Goal: Task Accomplishment & Management: Complete application form

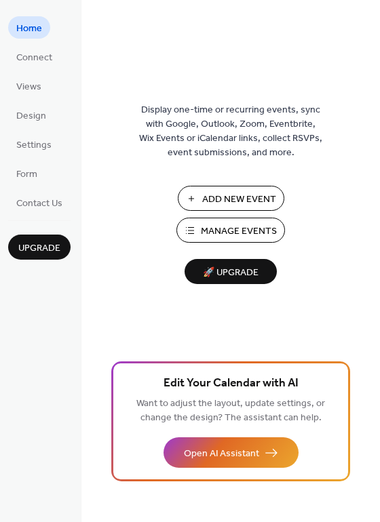
click at [226, 233] on span "Manage Events" at bounding box center [239, 231] width 76 height 14
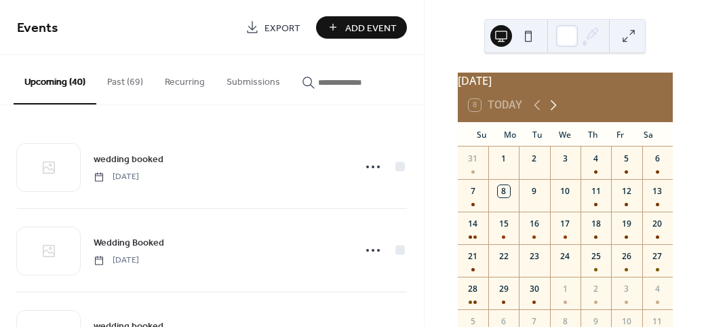
click at [552, 113] on icon at bounding box center [553, 105] width 16 height 16
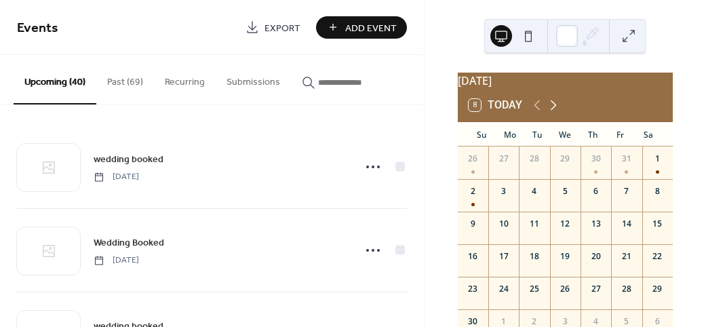
click at [552, 113] on icon at bounding box center [553, 105] width 16 height 16
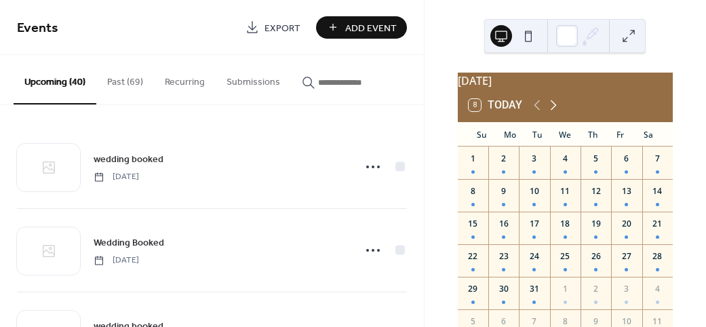
click at [552, 113] on icon at bounding box center [553, 105] width 16 height 16
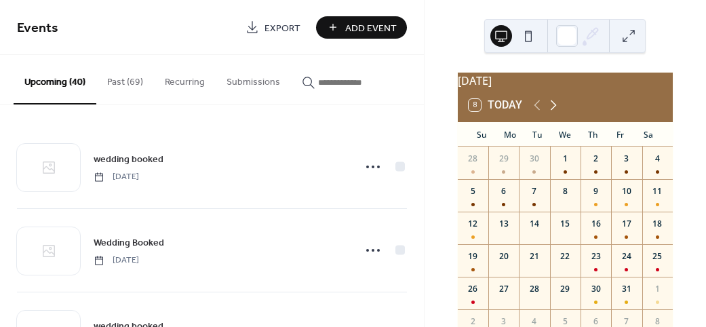
click at [552, 113] on icon at bounding box center [553, 105] width 16 height 16
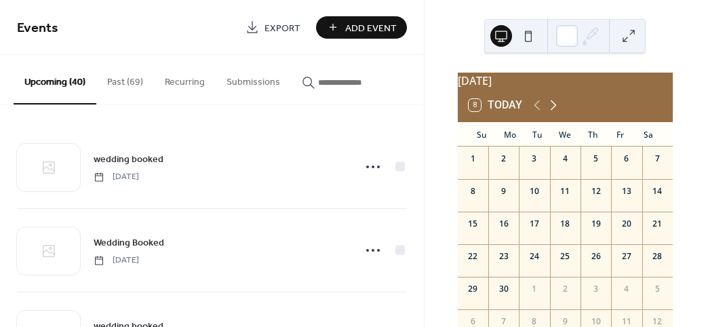
click at [552, 113] on icon at bounding box center [553, 105] width 16 height 16
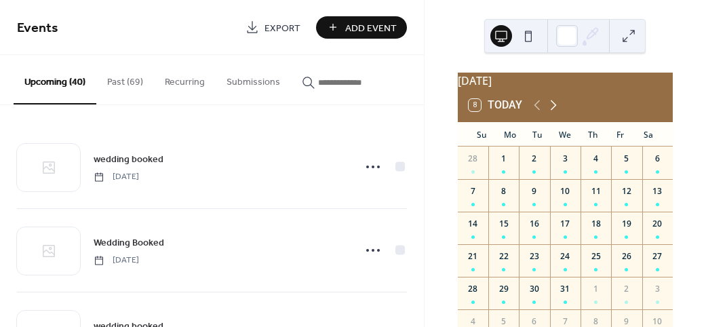
click at [552, 113] on icon at bounding box center [553, 105] width 16 height 16
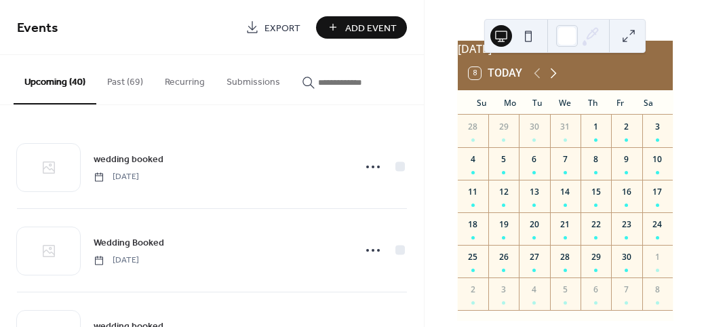
scroll to position [28, 0]
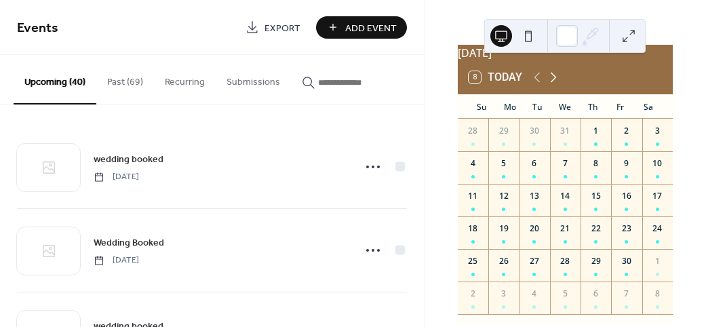
click at [554, 81] on icon at bounding box center [553, 77] width 16 height 16
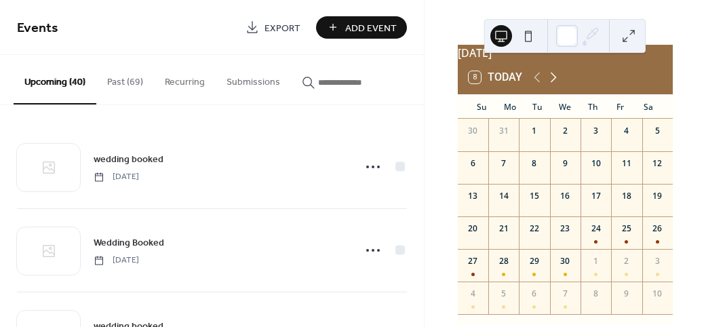
click at [554, 81] on icon at bounding box center [553, 77] width 16 height 16
click at [551, 83] on icon at bounding box center [553, 77] width 16 height 16
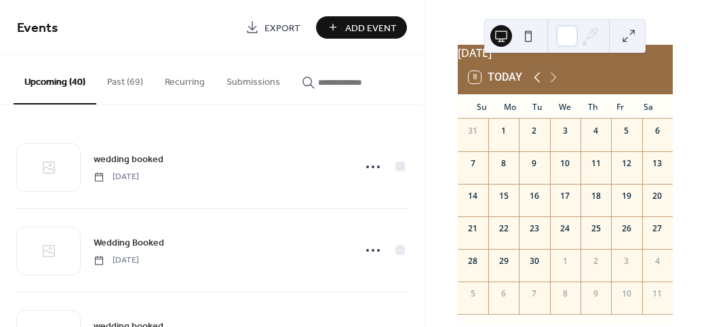
click at [536, 83] on icon at bounding box center [537, 78] width 6 height 10
click at [373, 29] on span "Add Event" at bounding box center [371, 28] width 52 height 14
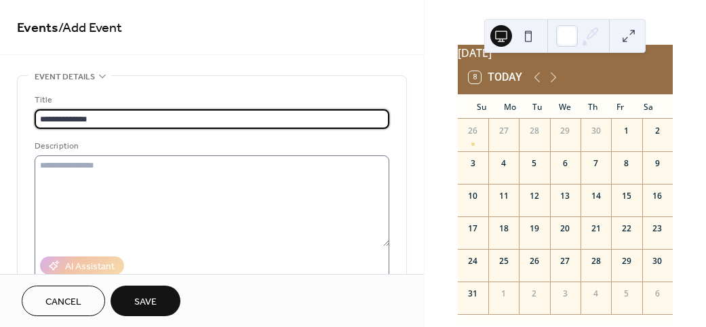
type input "**********"
click at [64, 172] on textarea at bounding box center [212, 200] width 355 height 91
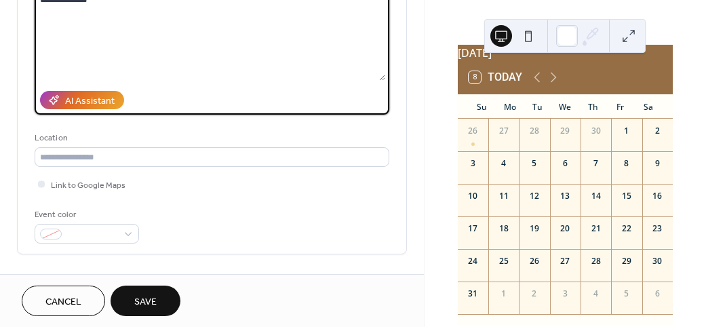
scroll to position [174, 0]
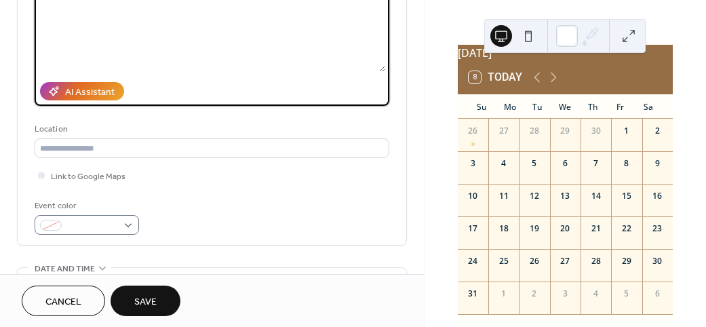
type textarea "**********"
click at [46, 226] on div at bounding box center [51, 225] width 22 height 11
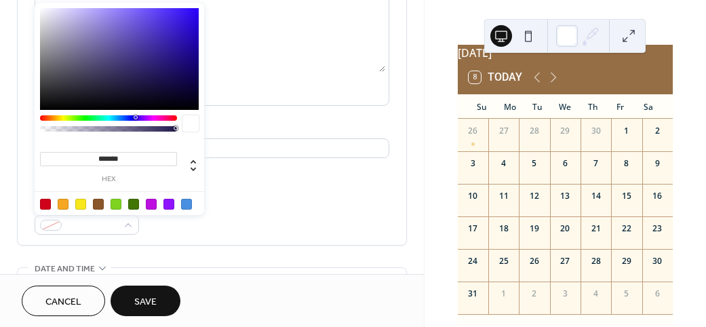
click at [60, 204] on div at bounding box center [63, 204] width 11 height 11
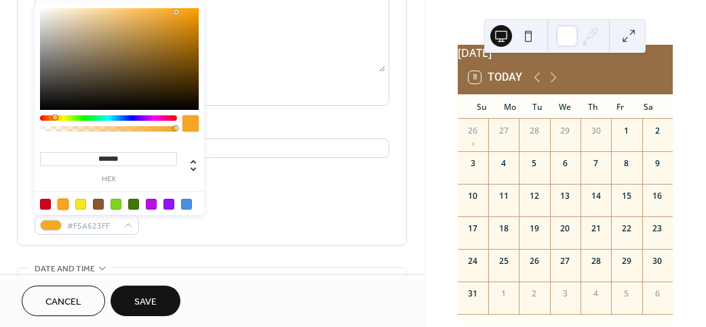
click at [99, 201] on div at bounding box center [98, 204] width 11 height 11
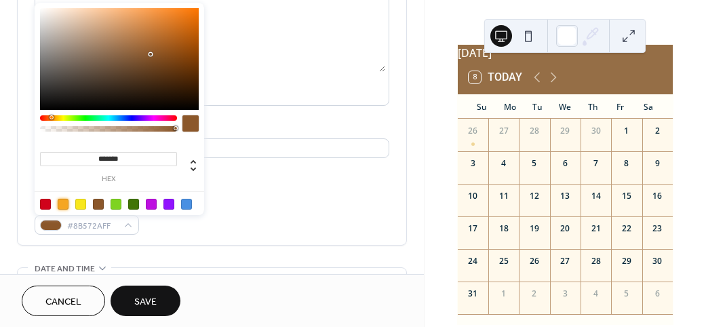
click at [64, 202] on div at bounding box center [63, 204] width 11 height 11
type input "*******"
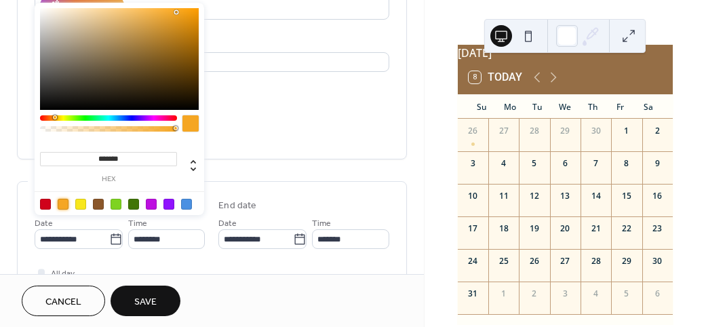
scroll to position [264, 0]
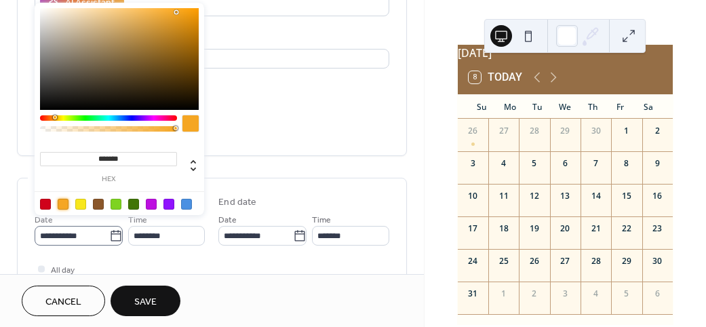
click at [121, 233] on icon at bounding box center [116, 235] width 10 height 11
click at [109, 233] on input "**********" at bounding box center [72, 236] width 75 height 20
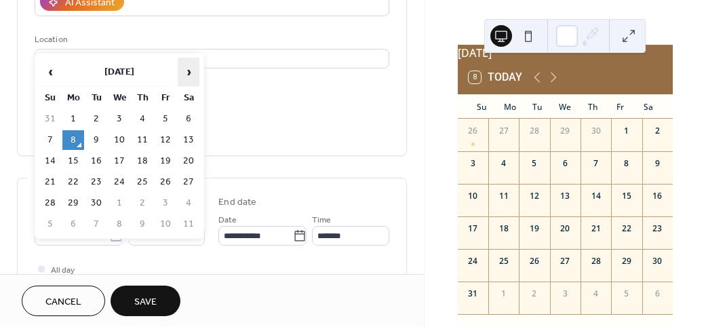
click at [191, 67] on span "›" at bounding box center [188, 71] width 20 height 27
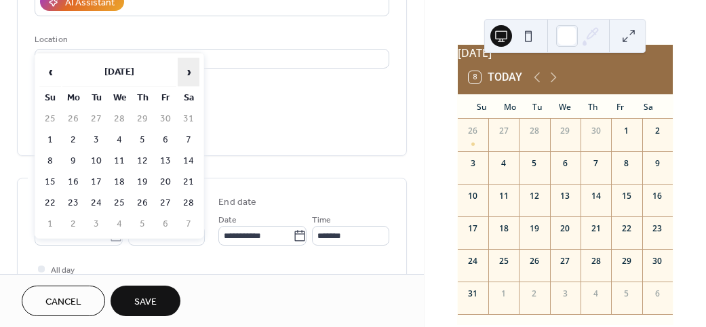
click at [191, 67] on span "›" at bounding box center [188, 71] width 20 height 27
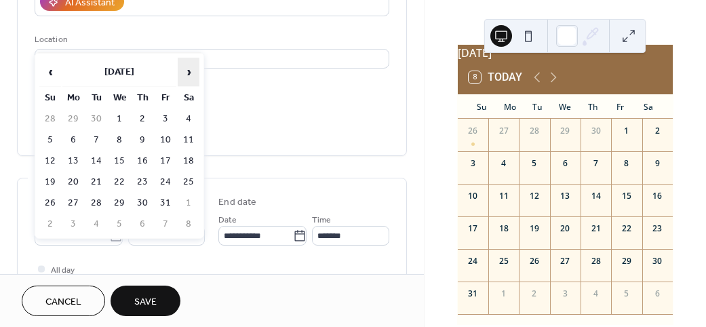
click at [191, 67] on span "›" at bounding box center [188, 71] width 20 height 27
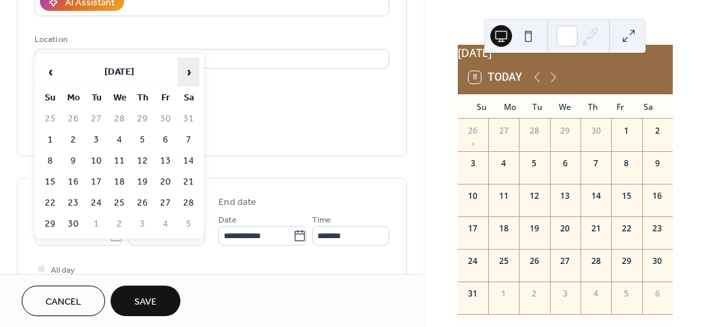
click at [191, 67] on span "›" at bounding box center [188, 71] width 20 height 27
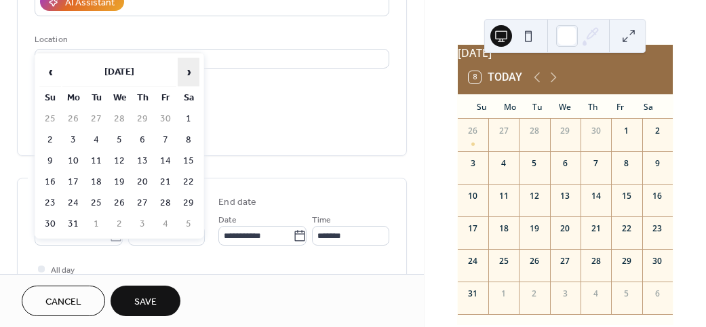
click at [191, 67] on span "›" at bounding box center [188, 71] width 20 height 27
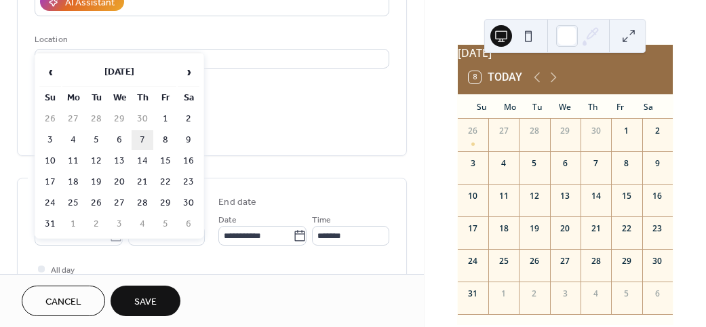
click at [144, 140] on td "7" at bounding box center [143, 140] width 22 height 20
type input "**********"
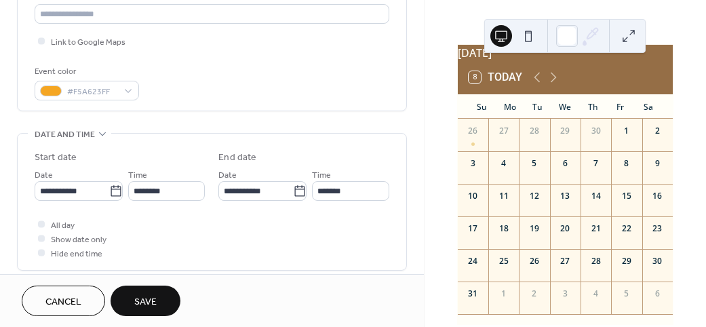
scroll to position [309, 0]
click at [295, 195] on icon at bounding box center [300, 189] width 10 height 11
click at [218, 200] on input "**********" at bounding box center [255, 190] width 75 height 20
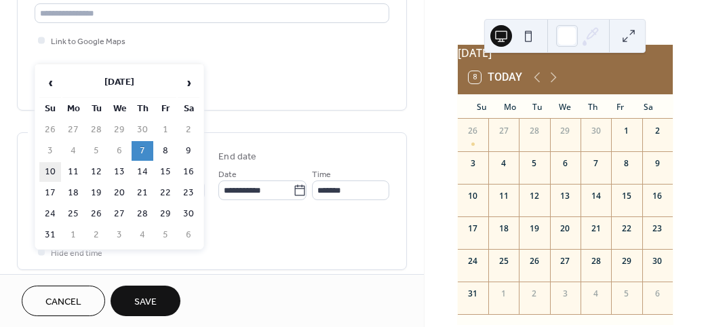
click at [49, 172] on td "10" at bounding box center [50, 172] width 22 height 20
type input "**********"
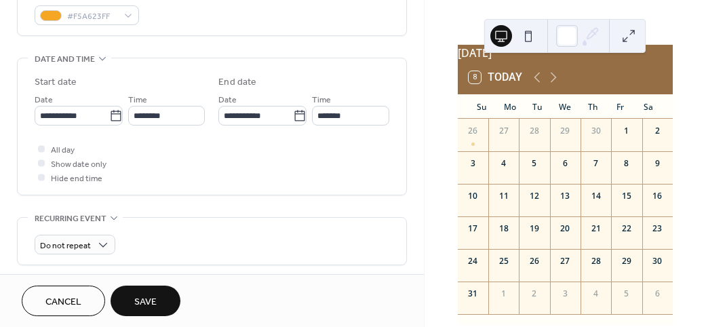
scroll to position [396, 0]
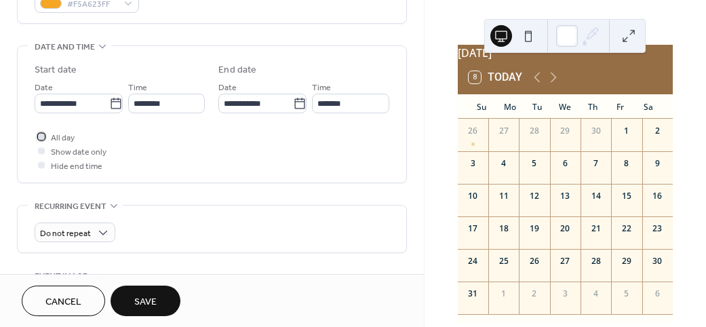
click at [41, 140] on div at bounding box center [41, 136] width 7 height 7
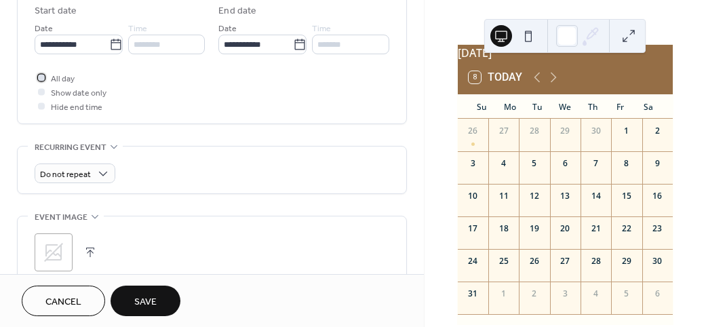
scroll to position [460, 0]
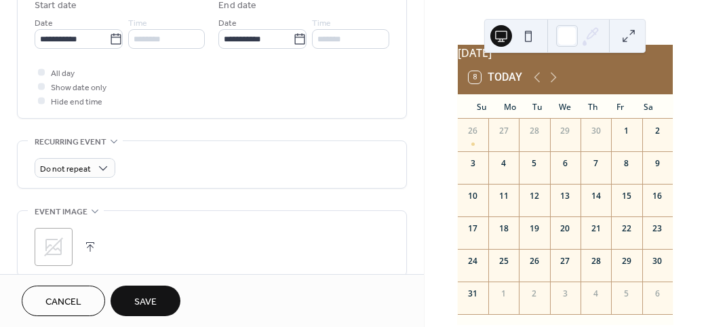
click at [148, 299] on span "Save" at bounding box center [145, 302] width 22 height 14
